Goal: Information Seeking & Learning: Find specific fact

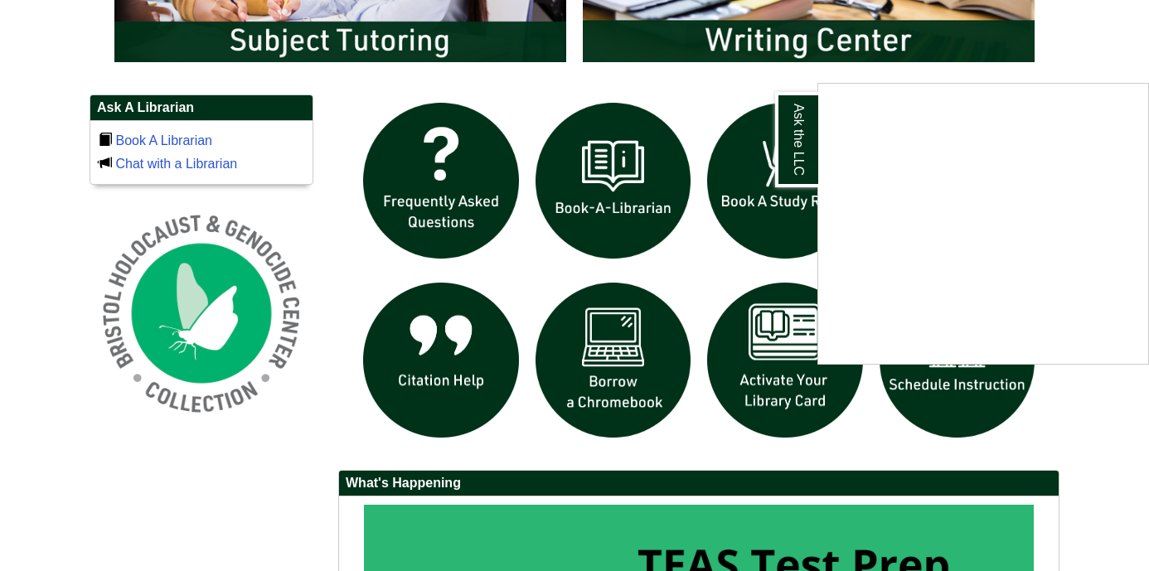
scroll to position [1079, 0]
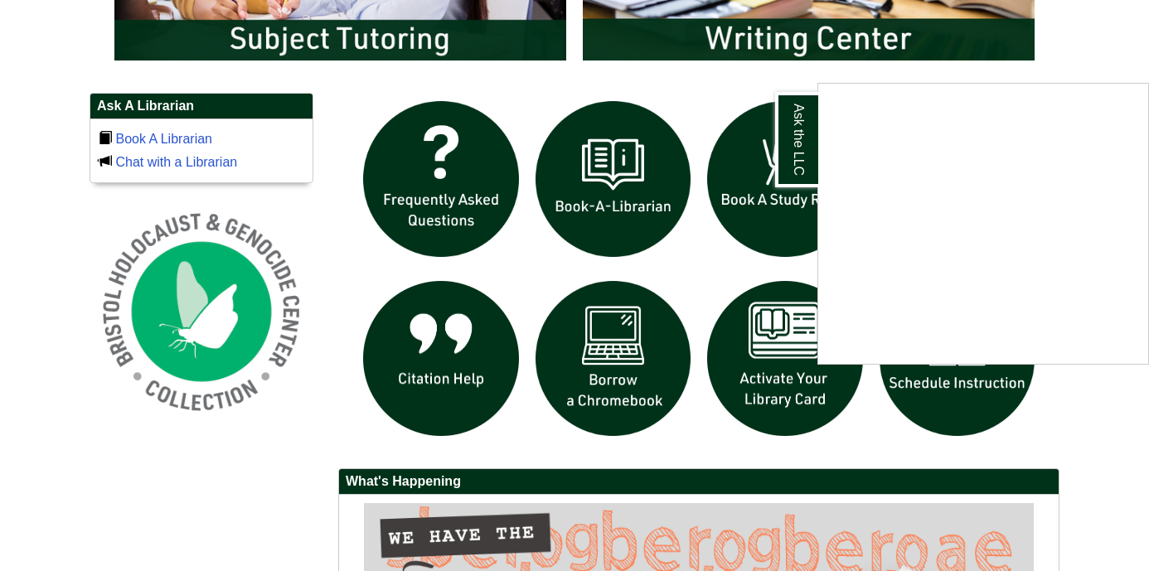
click at [713, 83] on div "Ask the LLC" at bounding box center [574, 285] width 1149 height 571
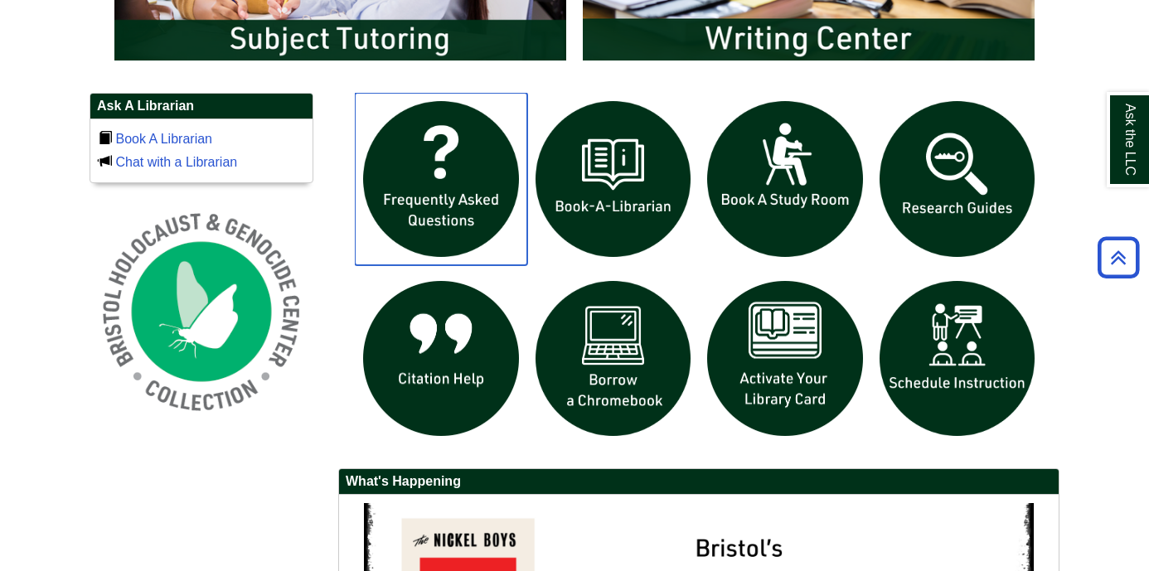
click at [453, 169] on img "slideshow" at bounding box center [441, 179] width 172 height 172
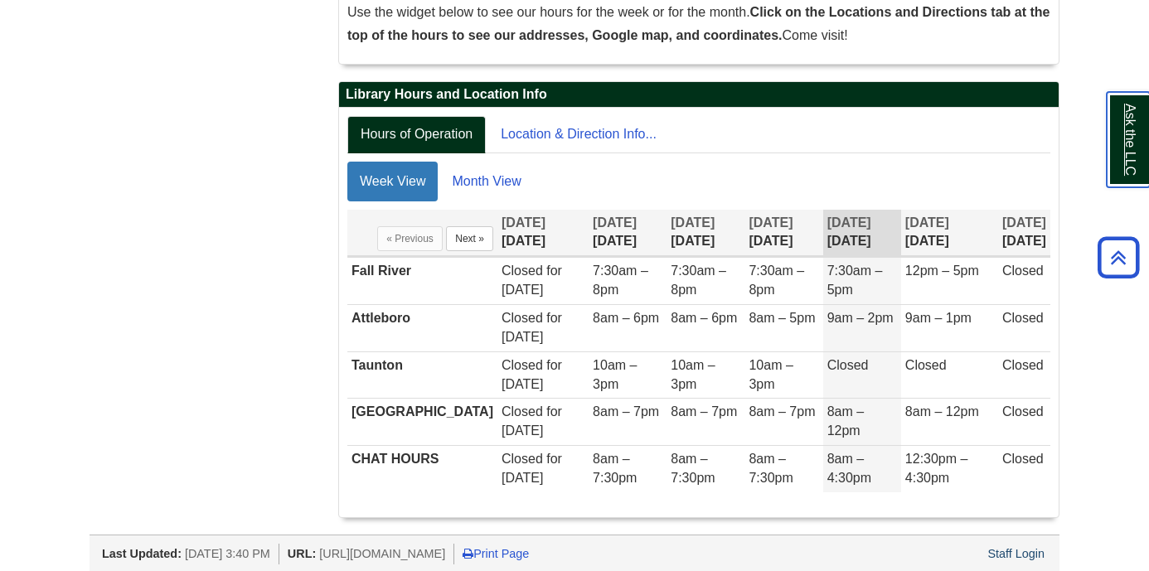
scroll to position [350, 0]
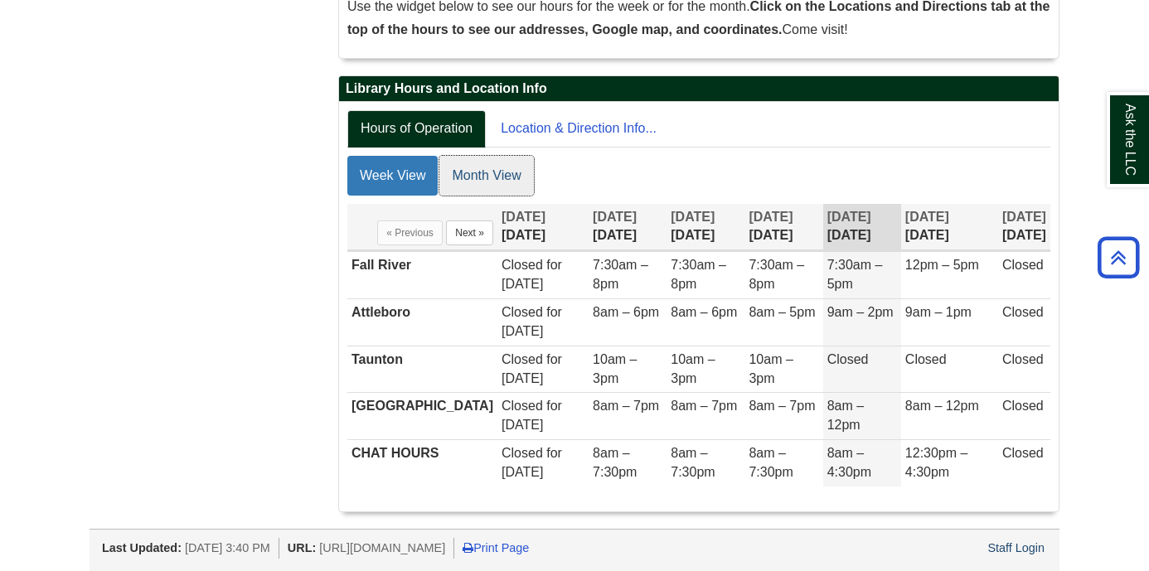
click at [474, 169] on link "Month View" at bounding box center [486, 176] width 94 height 40
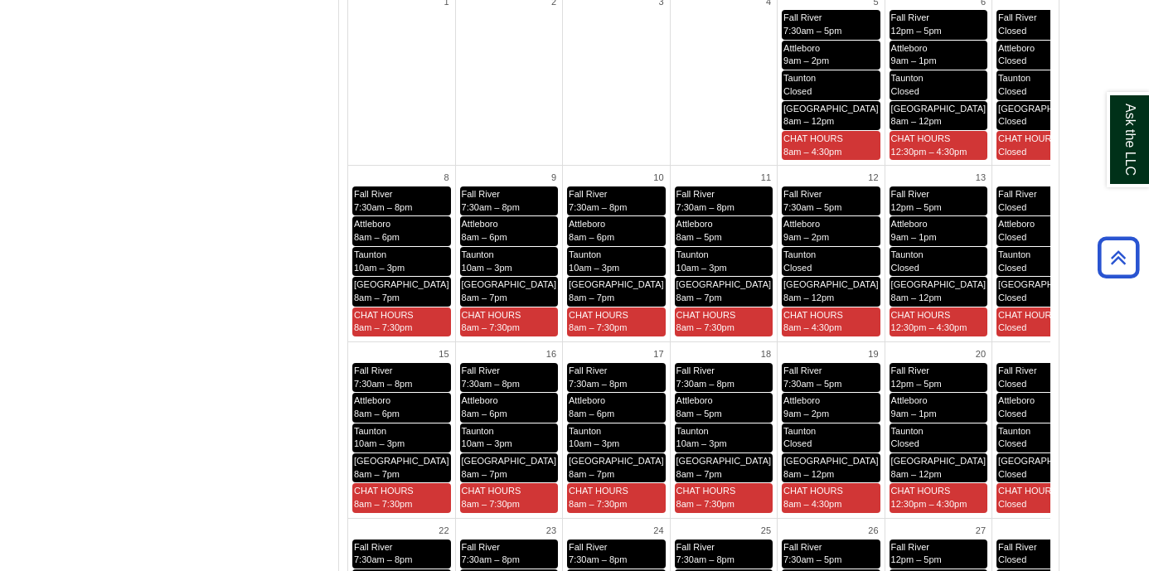
scroll to position [630, 0]
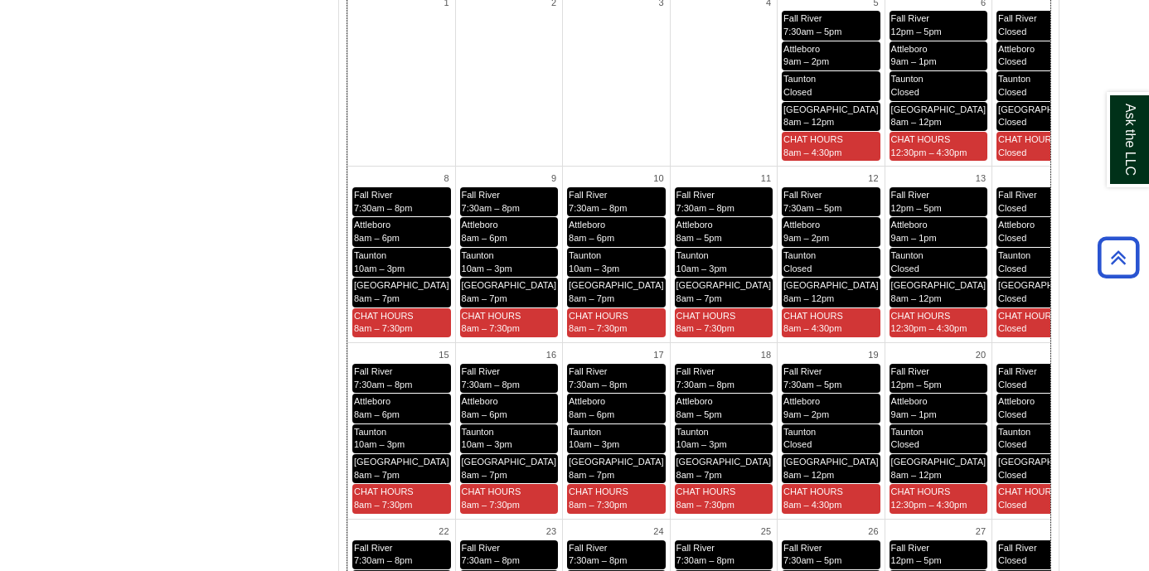
click at [544, 110] on td "2" at bounding box center [509, 78] width 108 height 177
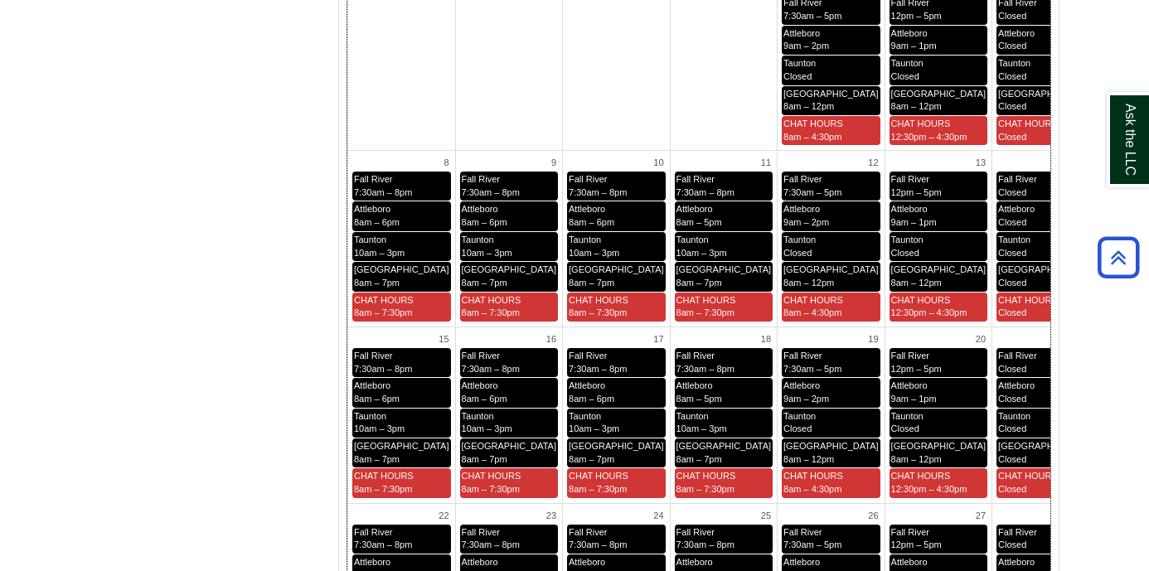
scroll to position [648, 0]
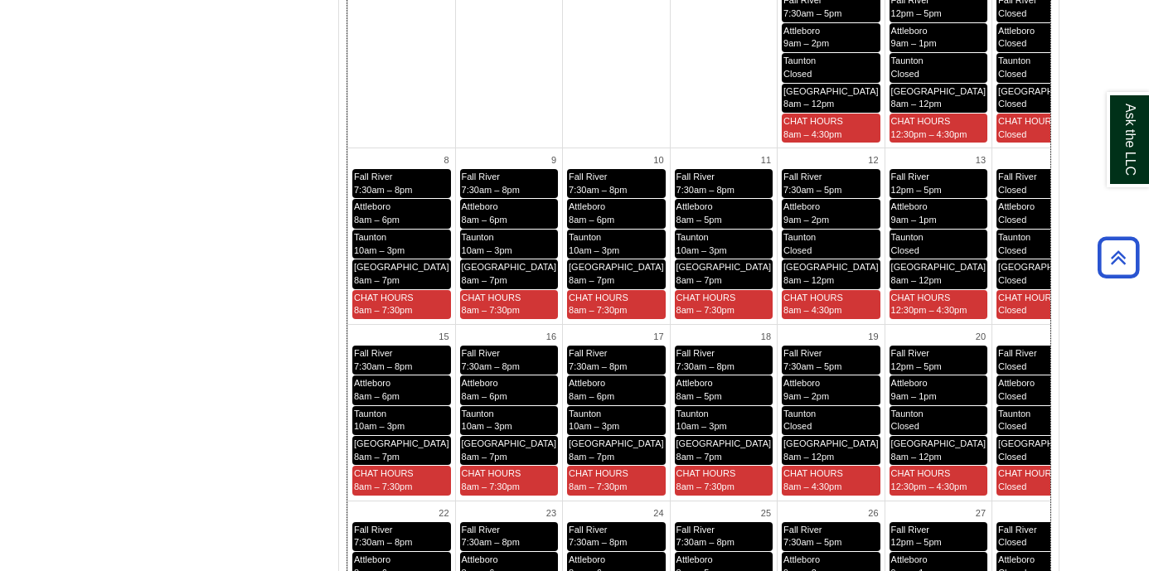
click at [575, 106] on td "3" at bounding box center [617, 60] width 108 height 177
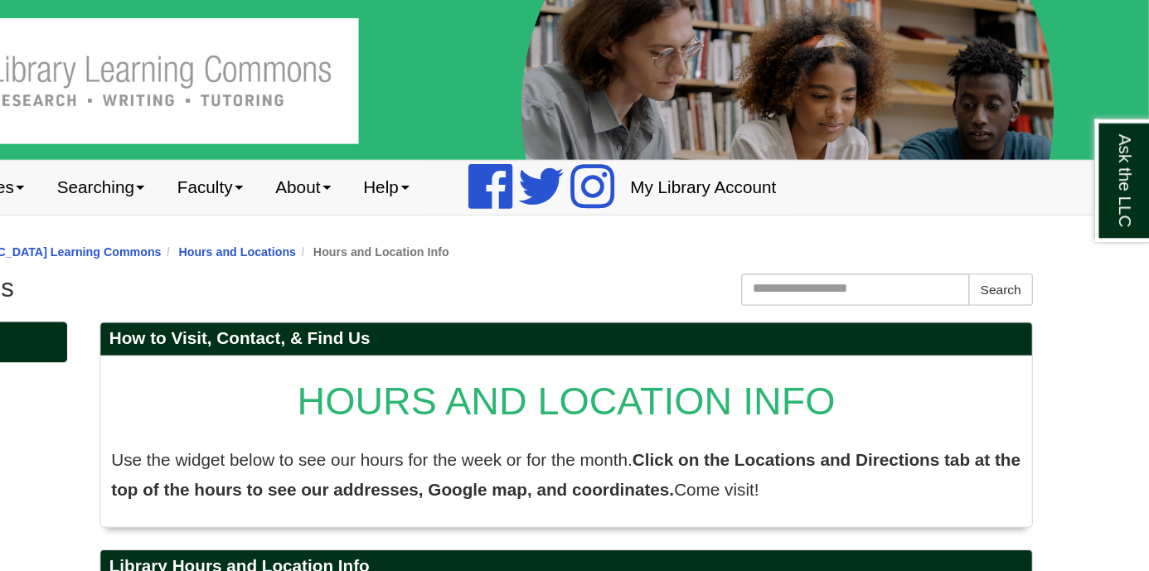
scroll to position [0, 0]
